Goal: Navigation & Orientation: Find specific page/section

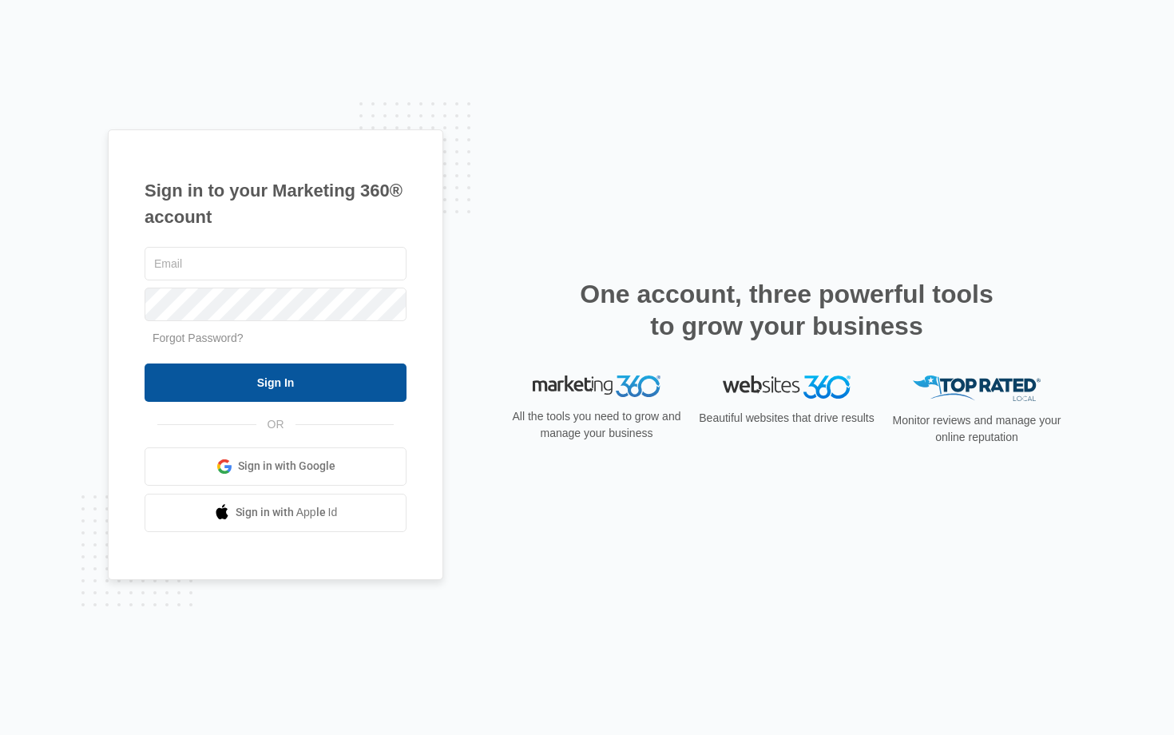
type input "[EMAIL_ADDRESS][DOMAIN_NAME]"
click at [245, 368] on input "Sign In" at bounding box center [276, 382] width 262 height 38
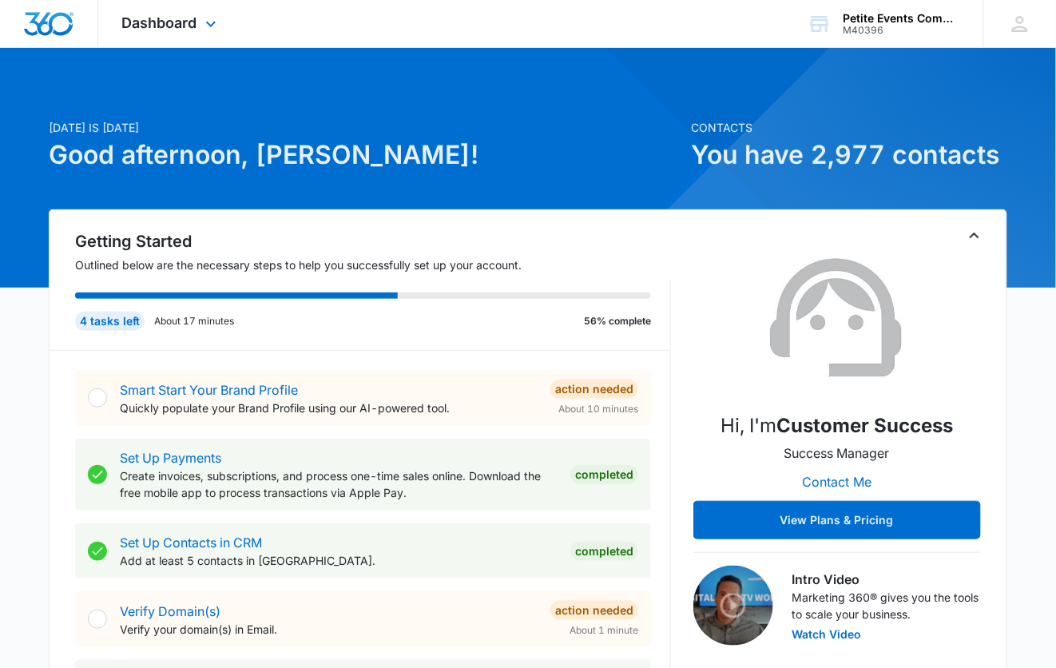
click at [184, 38] on div "Dashboard Apps Reputation Websites Forms CRM Email Social Content Ads Intellige…" at bounding box center [171, 23] width 146 height 47
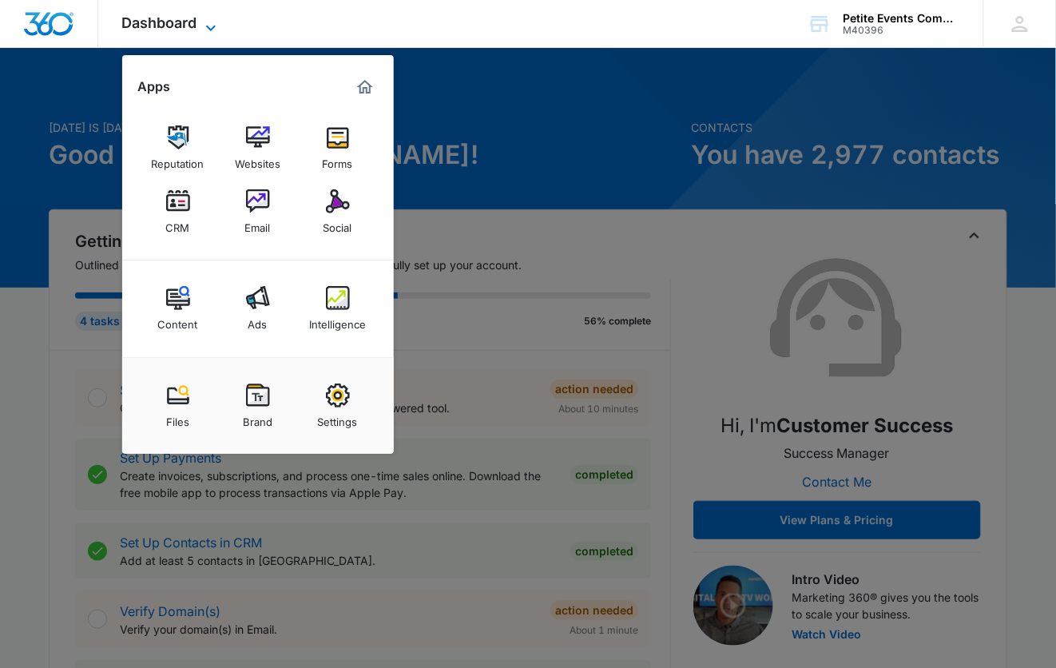
click at [182, 30] on span "Dashboard" at bounding box center [159, 22] width 75 height 17
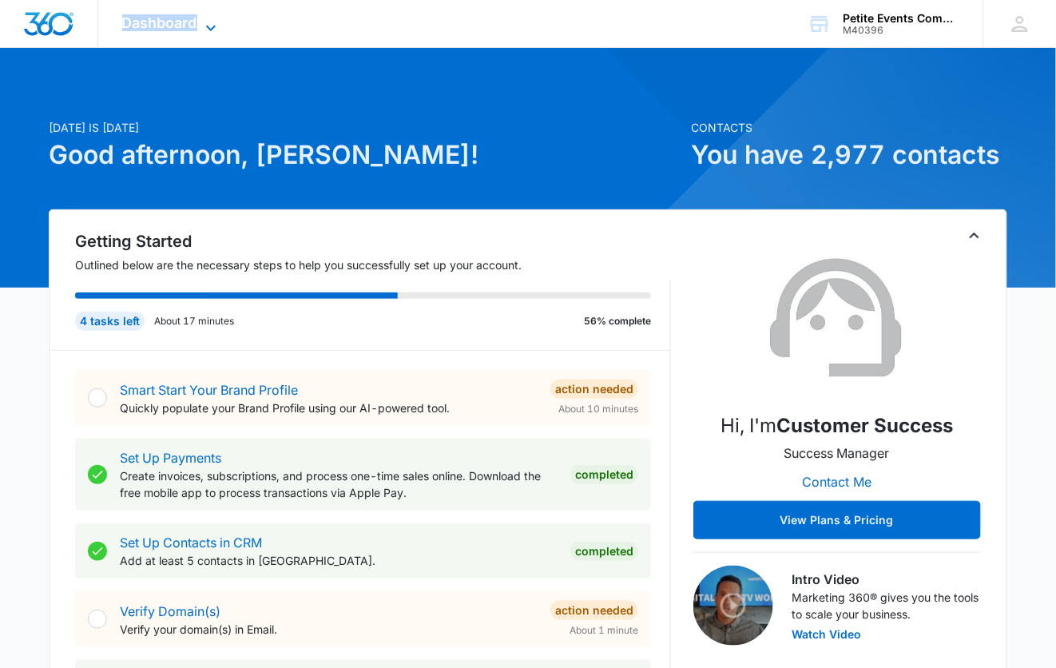
click at [182, 30] on span "Dashboard" at bounding box center [159, 22] width 75 height 17
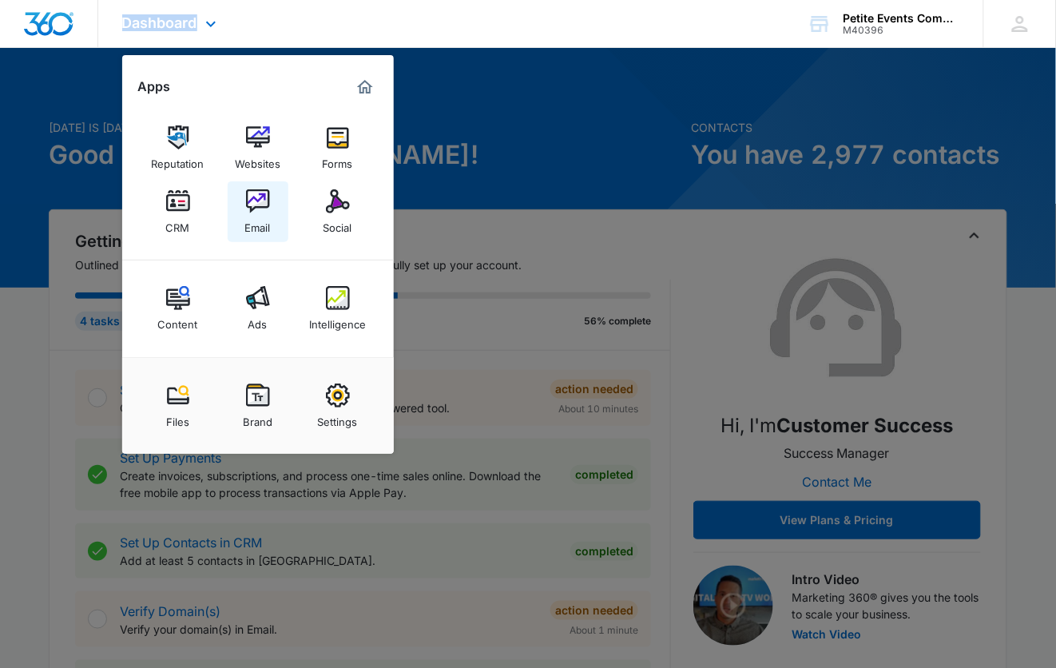
click at [269, 211] on img at bounding box center [258, 201] width 24 height 24
